Goal: Submit feedback/report problem

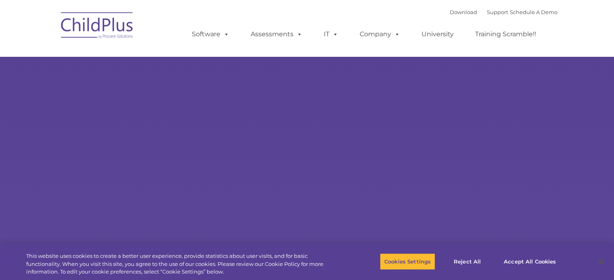
select select "MEDIUM"
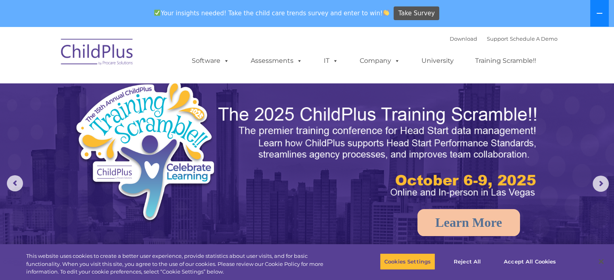
click at [595, 14] on button at bounding box center [599, 13] width 19 height 27
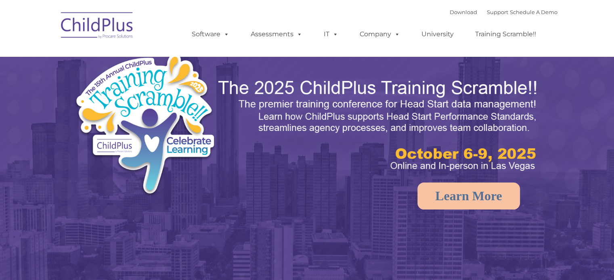
select select "MEDIUM"
